Goal: Information Seeking & Learning: Find contact information

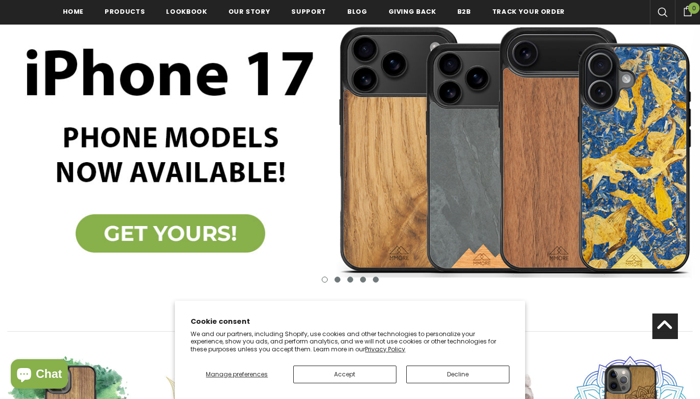
scroll to position [177, 0]
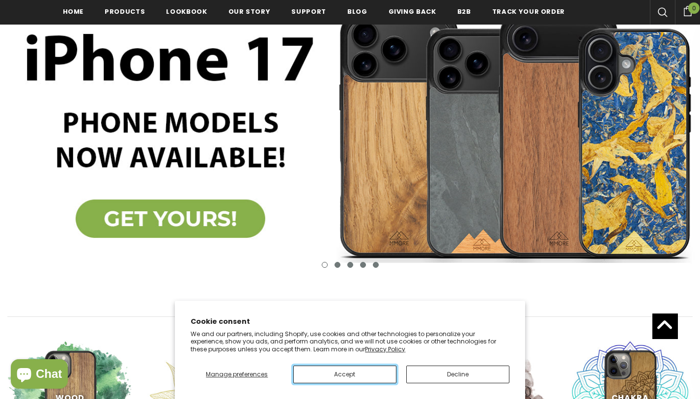
click at [335, 370] on button "Accept" at bounding box center [344, 375] width 103 height 18
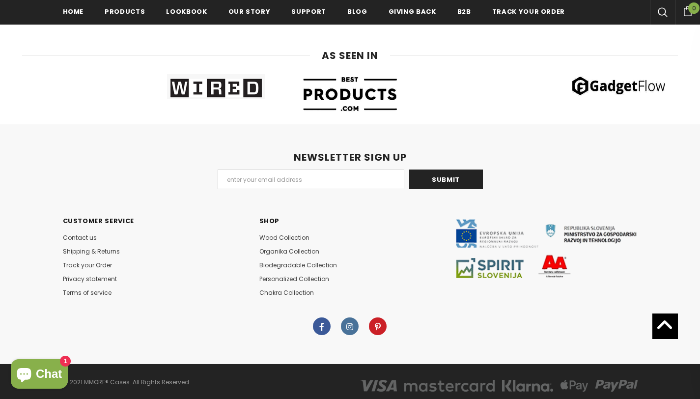
scroll to position [5048, 0]
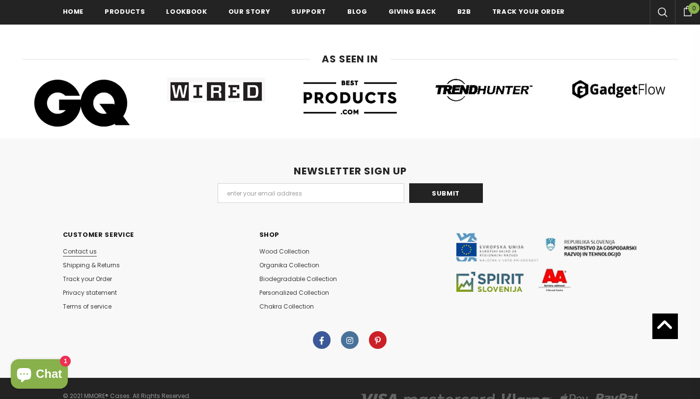
click at [89, 253] on span "Contact us" at bounding box center [80, 251] width 34 height 8
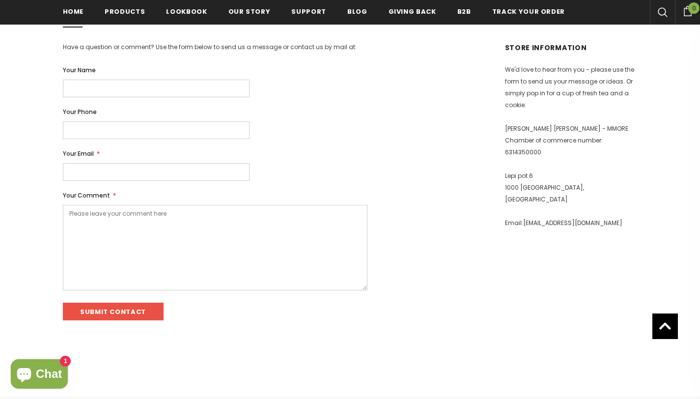
scroll to position [187, 0]
drag, startPoint x: 586, startPoint y: 211, endPoint x: 523, endPoint y: 214, distance: 63.0
click at [523, 217] on p "Email: [EMAIL_ADDRESS][DOMAIN_NAME]" at bounding box center [571, 223] width 133 height 12
copy link "[EMAIL_ADDRESS][DOMAIN_NAME]"
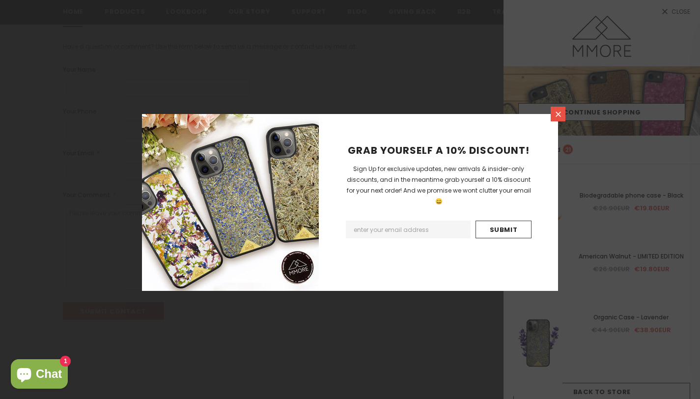
click at [561, 111] on icon at bounding box center [558, 114] width 8 height 8
